Goal: Task Accomplishment & Management: Use online tool/utility

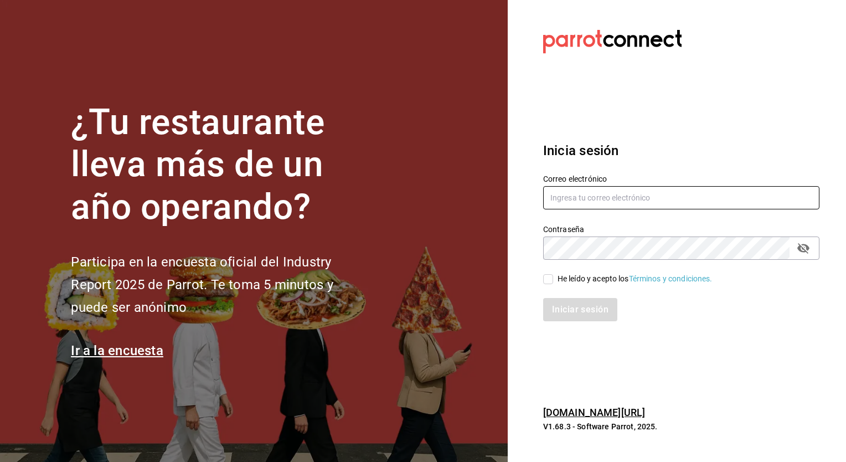
type input "[EMAIL_ADDRESS][PERSON_NAME][DOMAIN_NAME]"
click at [548, 279] on input "He leído y acepto los Términos y condiciones." at bounding box center [548, 279] width 10 height 10
checkbox input "true"
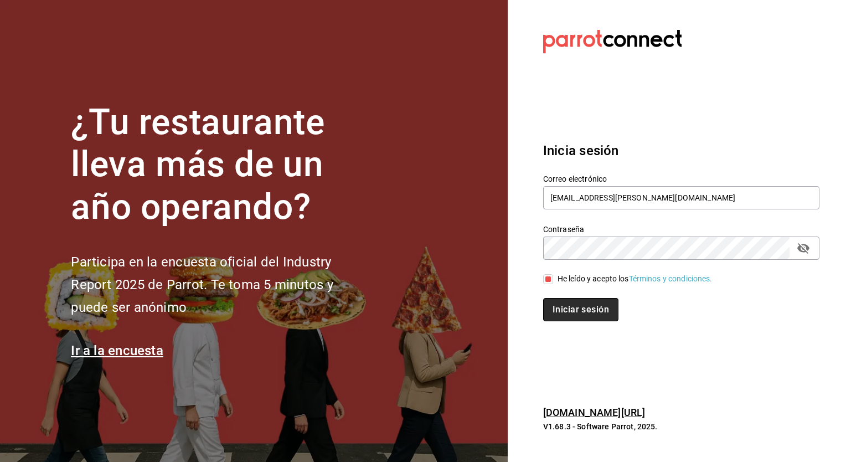
click at [579, 315] on button "Iniciar sesión" at bounding box center [580, 309] width 75 height 23
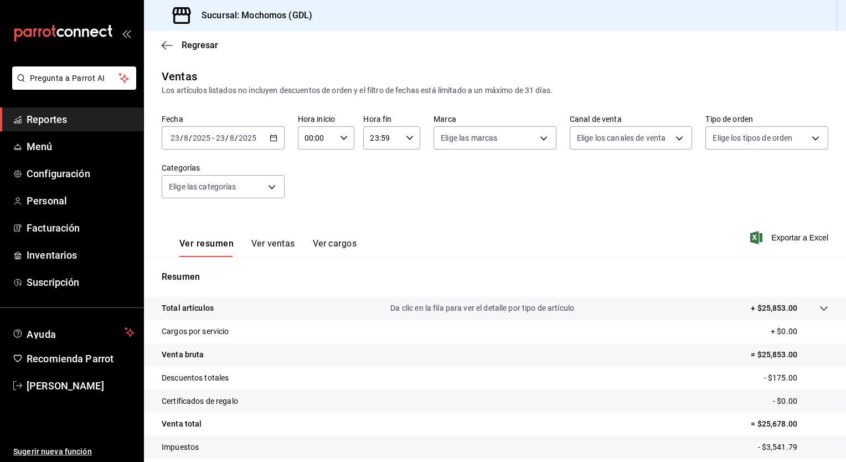
click at [275, 134] on icon "button" at bounding box center [274, 138] width 8 height 8
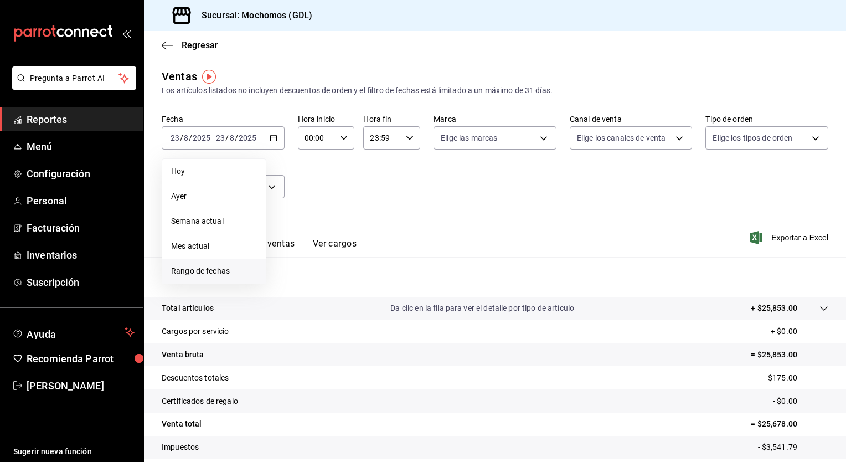
click at [200, 269] on span "Rango de fechas" at bounding box center [214, 271] width 86 height 12
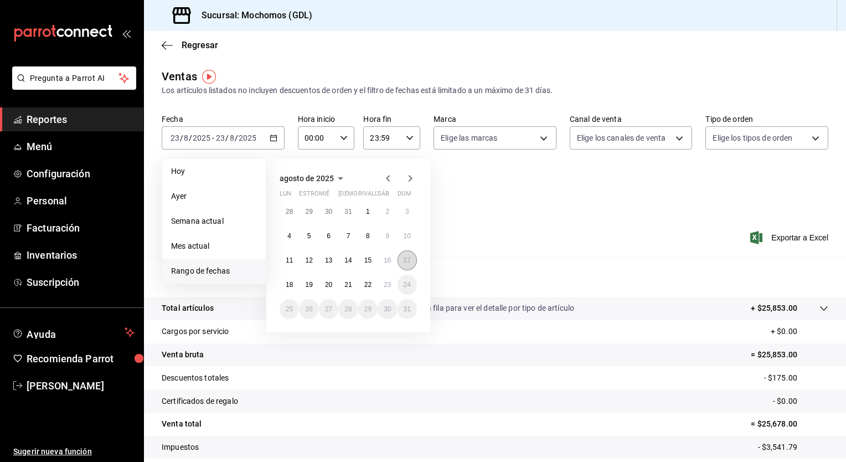
click at [411, 261] on button "17" at bounding box center [406, 260] width 19 height 20
click at [391, 282] on button "23" at bounding box center [386, 285] width 19 height 20
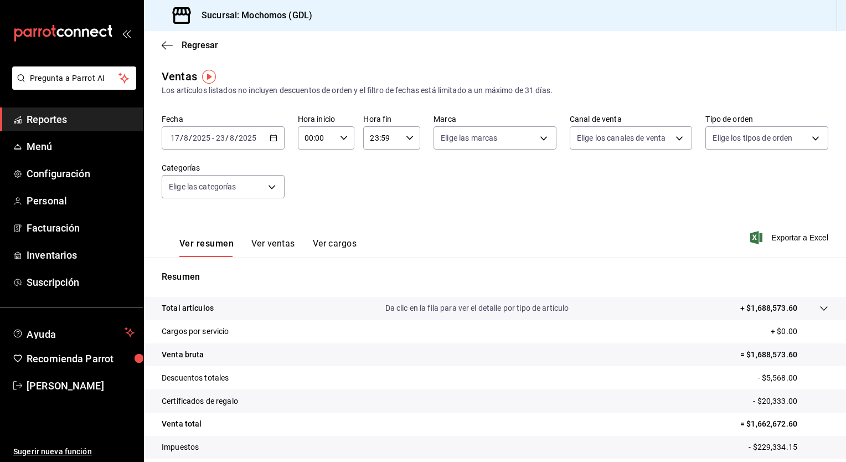
click at [344, 136] on \(Stroke\) "button" at bounding box center [343, 138] width 7 height 4
click at [306, 196] on span "05" at bounding box center [310, 199] width 11 height 9
type input "05:00"
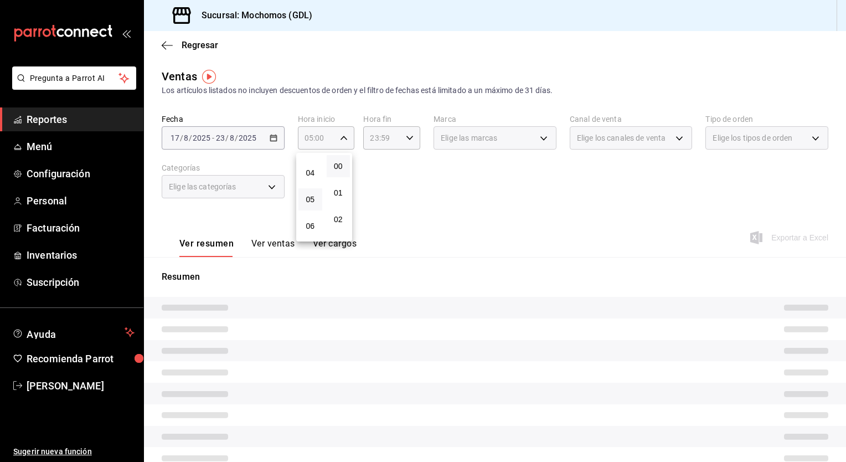
click at [441, 220] on div at bounding box center [423, 231] width 846 height 462
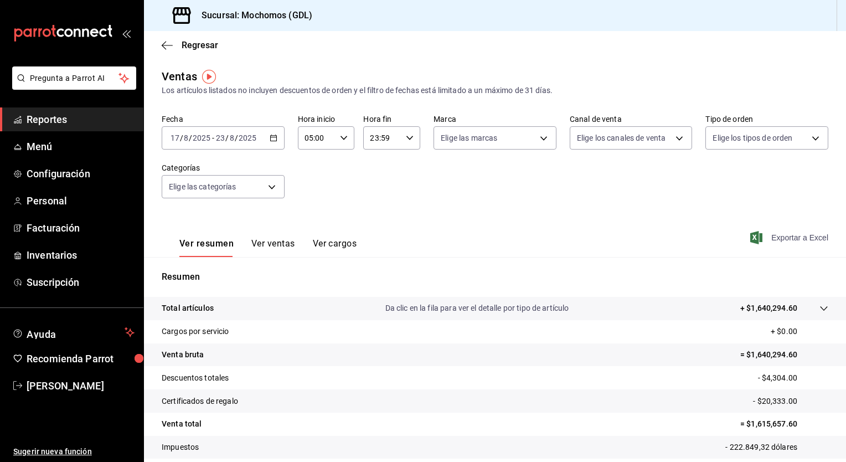
click at [786, 239] on font "Exportar a Excel" at bounding box center [799, 237] width 57 height 9
click at [545, 134] on body "Pregunta a Parrot AI Reportes Menú Configuración Personal Facturación Inventari…" at bounding box center [423, 231] width 846 height 462
click at [474, 218] on span "Mochomos (GDL)" at bounding box center [503, 218] width 86 height 12
type input "36c25d4a-7cb0-456c-a434-e981d54830bc"
checkbox input "true"
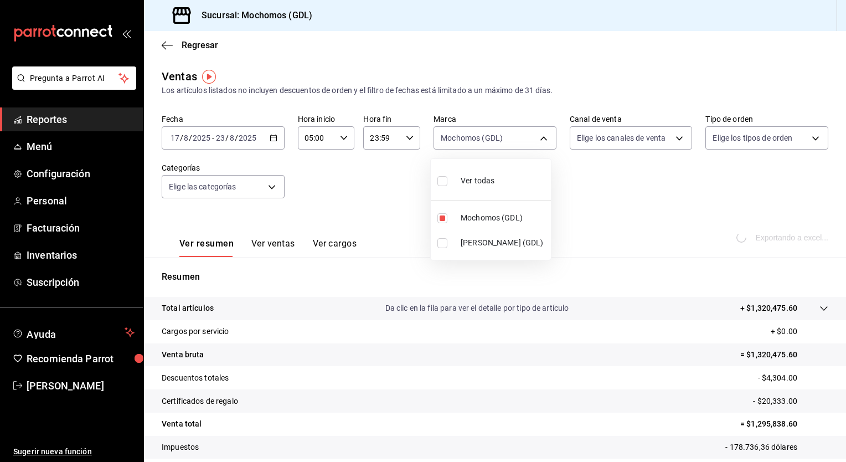
click at [777, 193] on div at bounding box center [423, 231] width 846 height 462
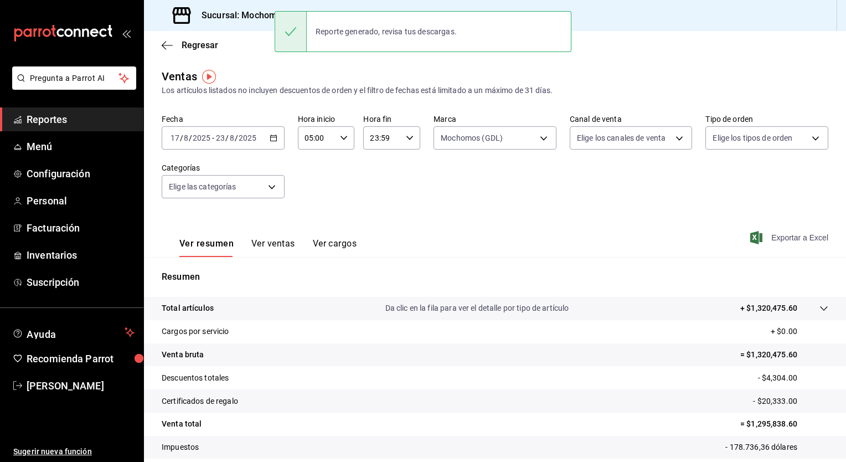
click at [750, 237] on icon "button" at bounding box center [756, 237] width 12 height 13
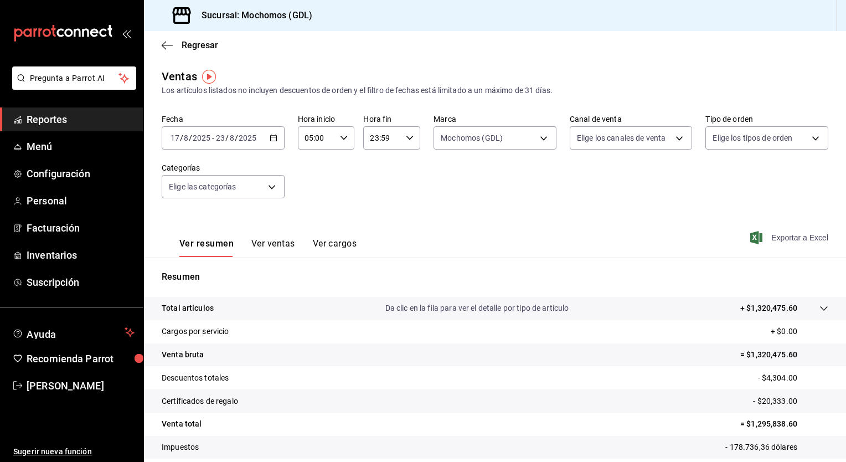
click at [273, 128] on div "2025-08-17 17 / 8 / 2025 - 2025-08-23 23 / 8 / 2025" at bounding box center [223, 137] width 123 height 23
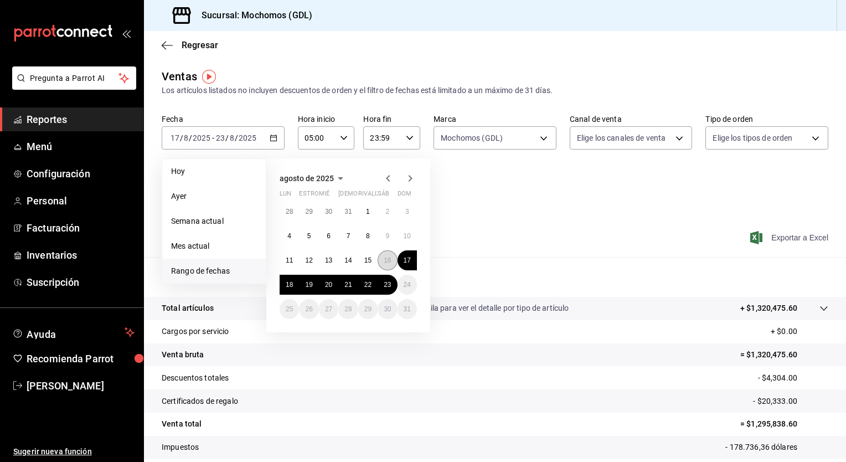
click at [380, 262] on button "16" at bounding box center [386, 260] width 19 height 20
click at [404, 263] on button "17" at bounding box center [406, 260] width 19 height 20
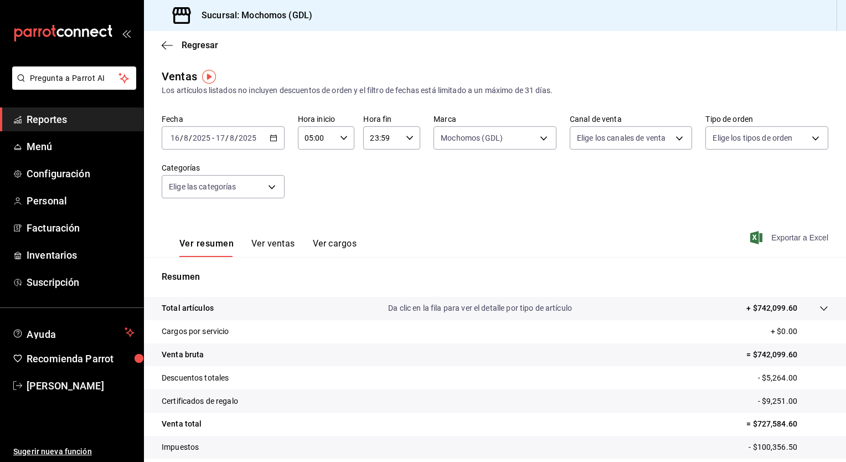
click at [272, 142] on div "2025-08-16 16 / 8 / 2025 - 2025-08-17 17 / 8 / 2025" at bounding box center [223, 137] width 123 height 23
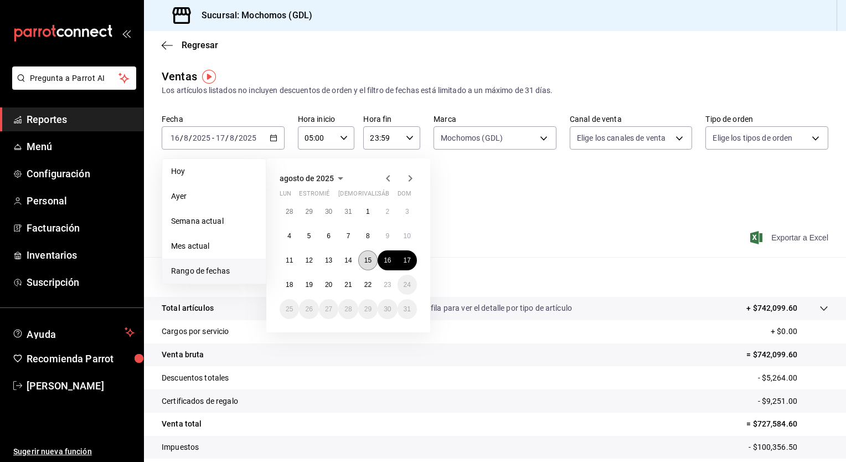
click at [369, 257] on abbr "15" at bounding box center [367, 260] width 7 height 8
click at [382, 260] on button "16" at bounding box center [386, 260] width 19 height 20
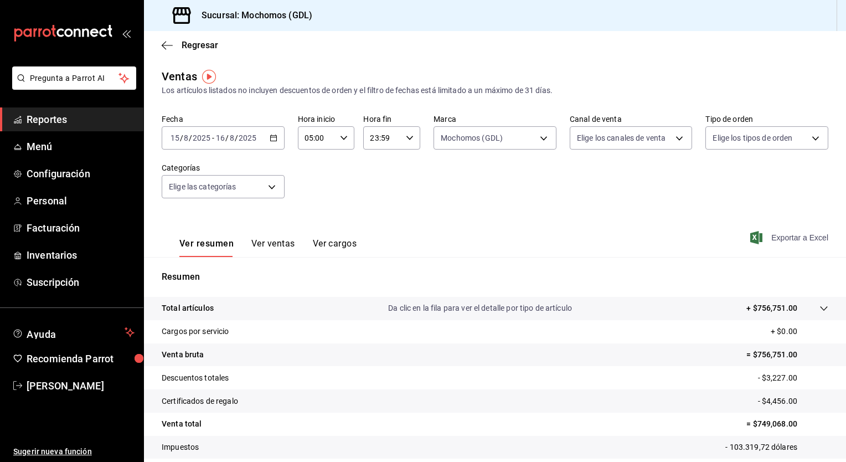
click at [270, 136] on \(Stroke\) "button" at bounding box center [273, 138] width 7 height 6
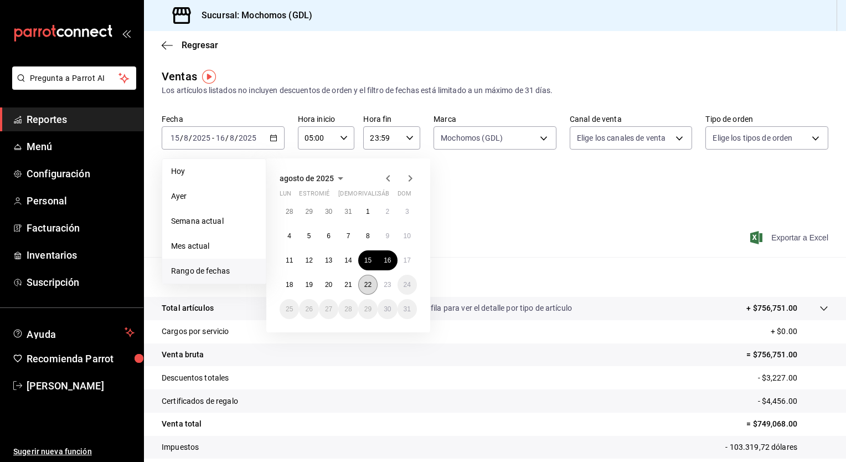
click at [368, 282] on abbr "22" at bounding box center [367, 285] width 7 height 8
click at [386, 287] on abbr "23" at bounding box center [387, 285] width 7 height 8
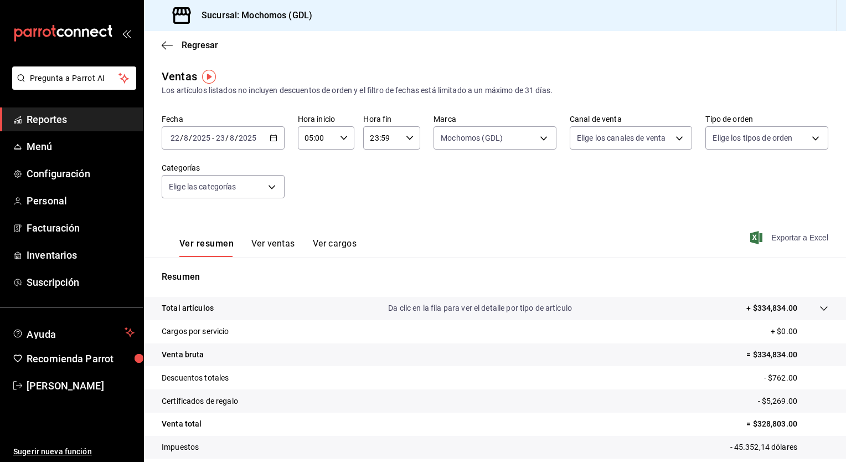
click at [752, 234] on icon "button" at bounding box center [756, 237] width 12 height 13
